Goal: Entertainment & Leisure: Consume media (video, audio)

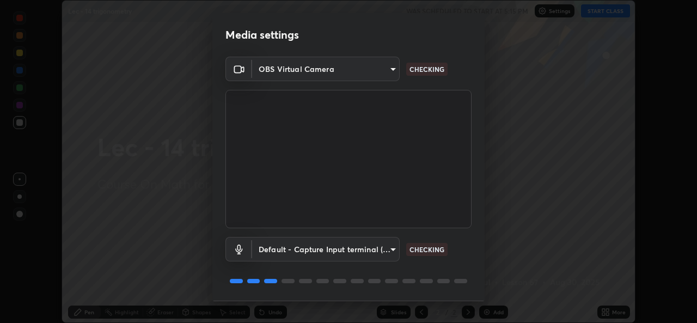
scroll to position [34, 0]
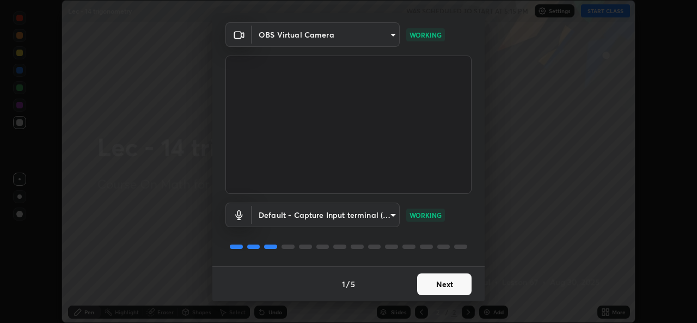
click at [439, 286] on button "Next" at bounding box center [444, 285] width 54 height 22
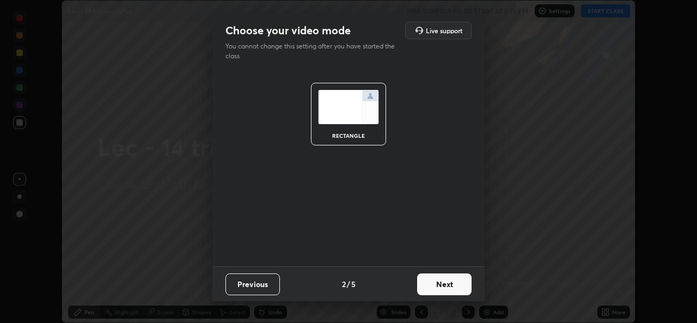
scroll to position [0, 0]
click at [442, 285] on button "Next" at bounding box center [444, 285] width 54 height 22
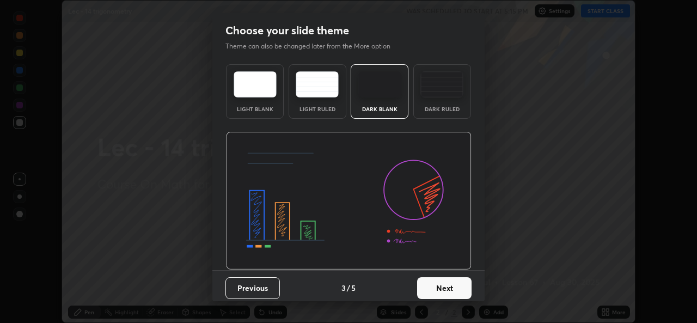
click at [445, 283] on button "Next" at bounding box center [444, 288] width 54 height 22
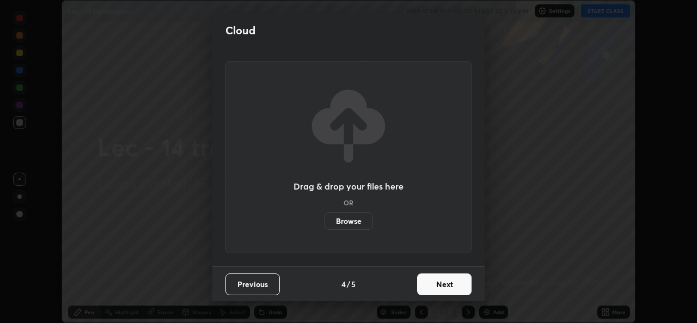
click at [446, 284] on button "Next" at bounding box center [444, 285] width 54 height 22
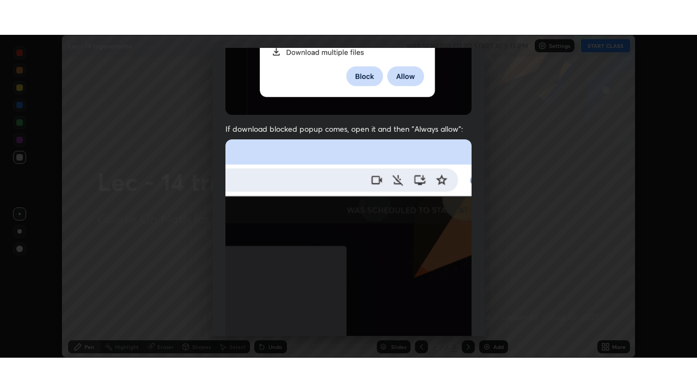
scroll to position [257, 0]
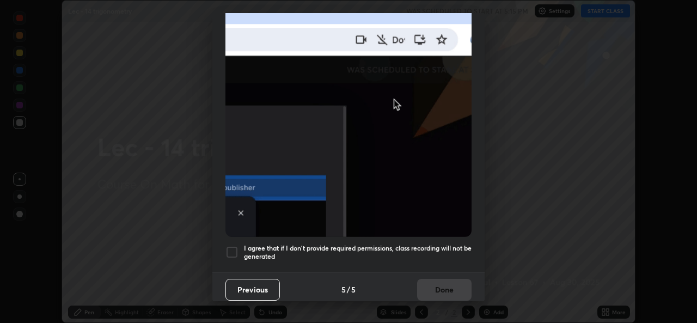
click at [443, 244] on h5 "I agree that if I don't provide required permissions, class recording will not …" at bounding box center [358, 252] width 228 height 17
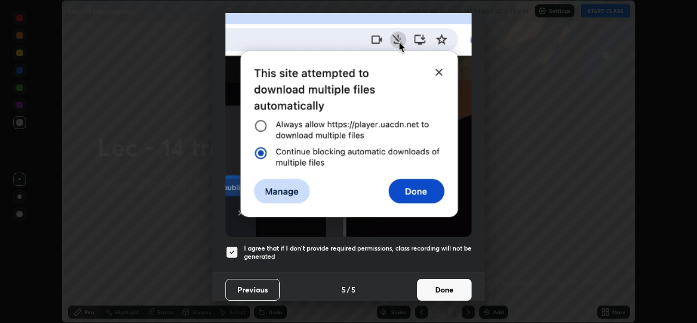
click at [440, 284] on button "Done" at bounding box center [444, 290] width 54 height 22
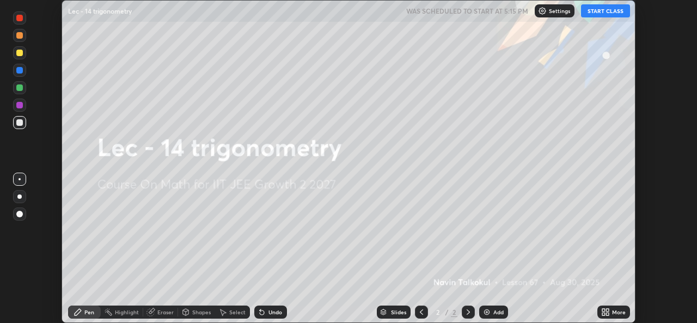
click at [598, 11] on button "START CLASS" at bounding box center [605, 10] width 49 height 13
click at [612, 310] on div "More" at bounding box center [619, 311] width 14 height 5
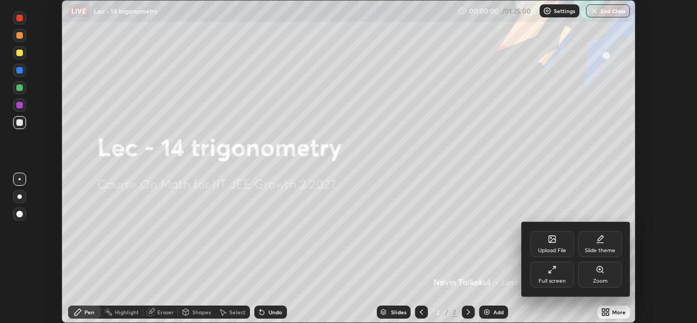
click at [563, 279] on div "Full screen" at bounding box center [552, 280] width 27 height 5
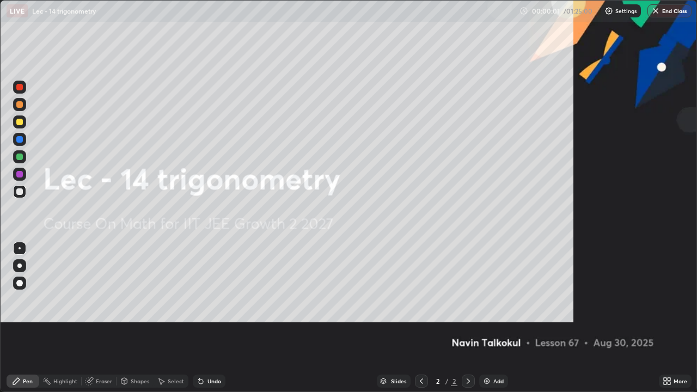
scroll to position [392, 697]
